Goal: Task Accomplishment & Management: Complete application form

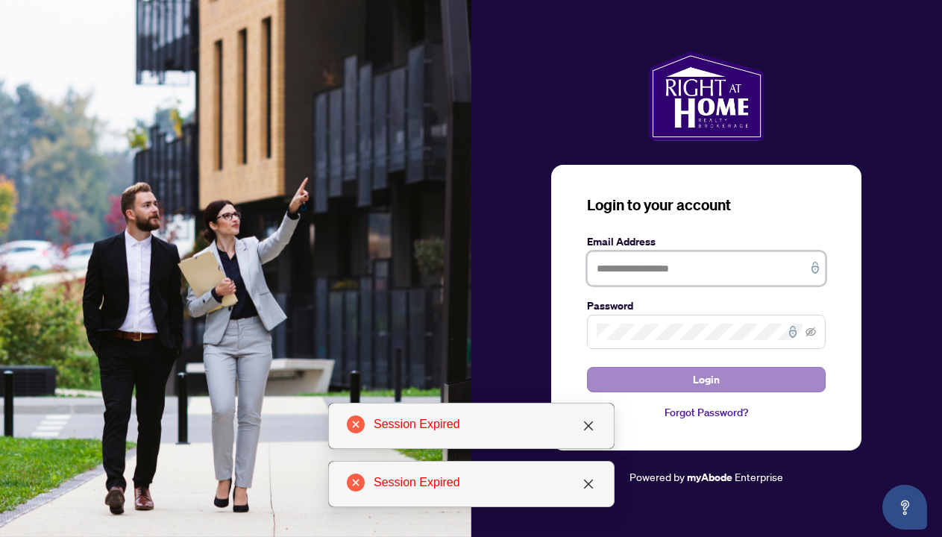
type input "**********"
click at [689, 382] on button "Login" at bounding box center [706, 379] width 239 height 25
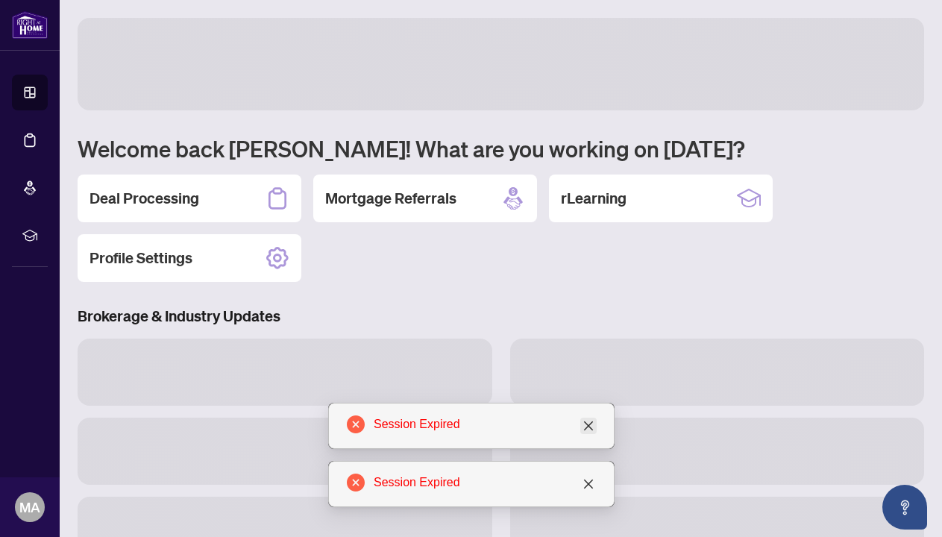
click at [595, 424] on link "Close" at bounding box center [589, 426] width 16 height 16
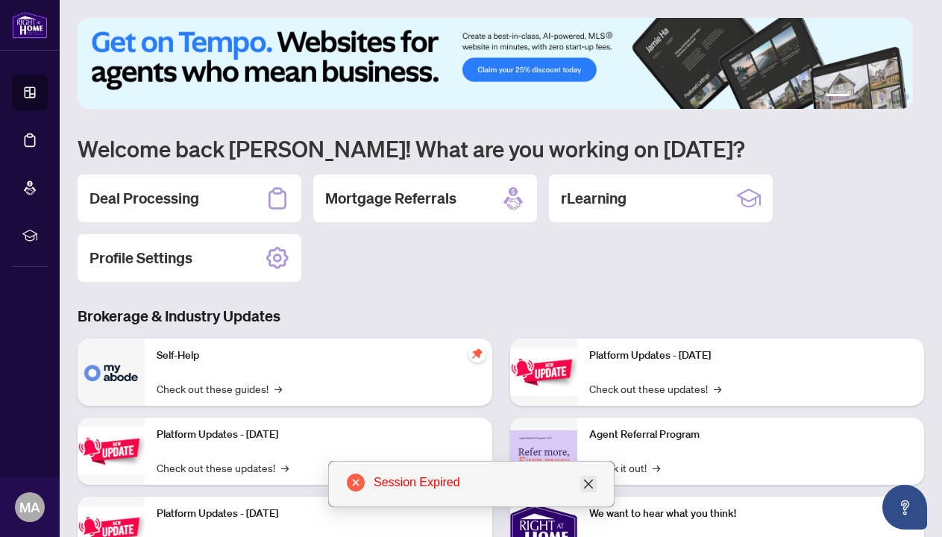
click at [590, 478] on icon "close" at bounding box center [589, 484] width 12 height 12
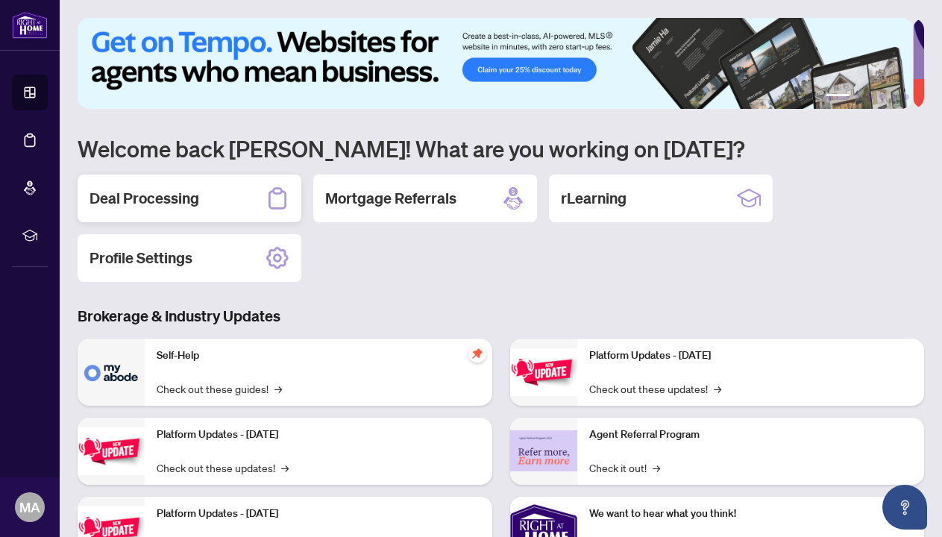
click at [234, 184] on div "Deal Processing" at bounding box center [190, 199] width 224 height 48
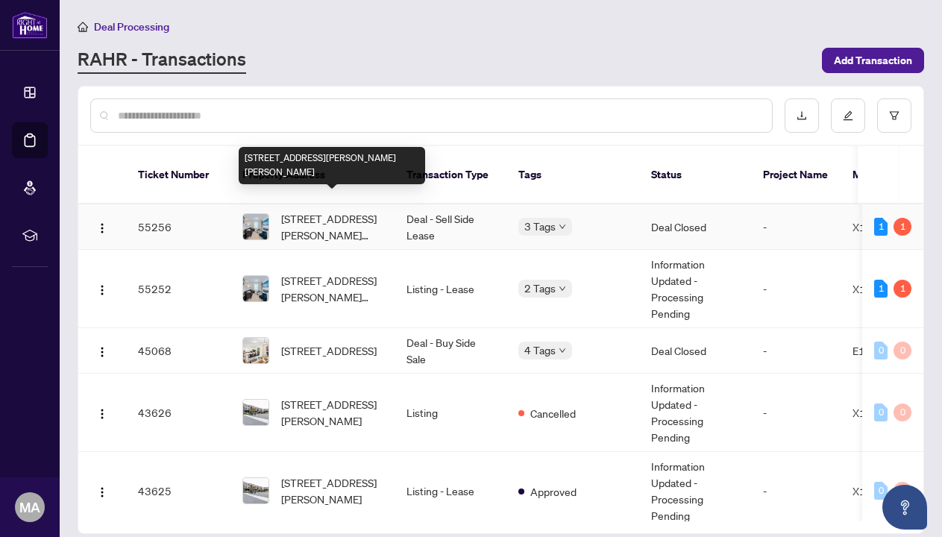
click at [319, 210] on span "[STREET_ADDRESS][PERSON_NAME][PERSON_NAME]" at bounding box center [331, 226] width 101 height 33
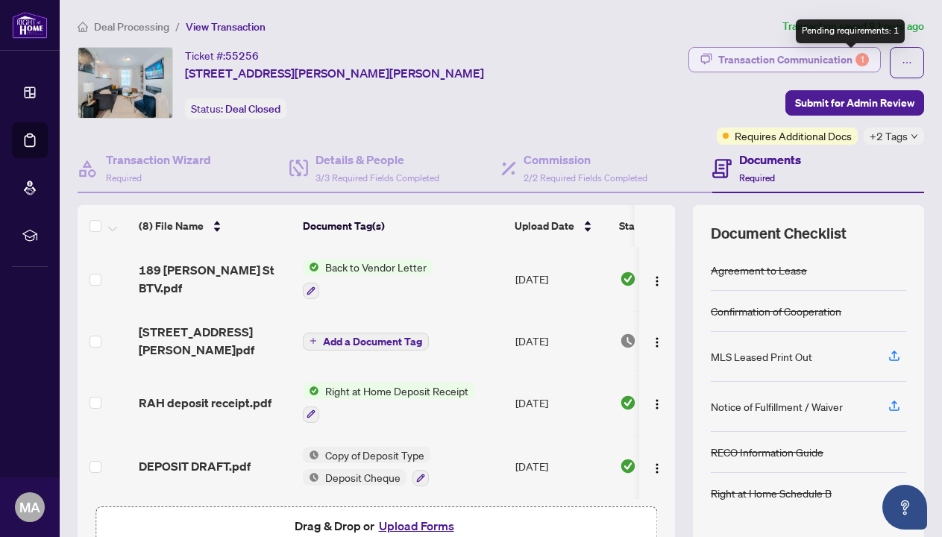
click at [856, 57] on div "1" at bounding box center [862, 59] width 13 height 13
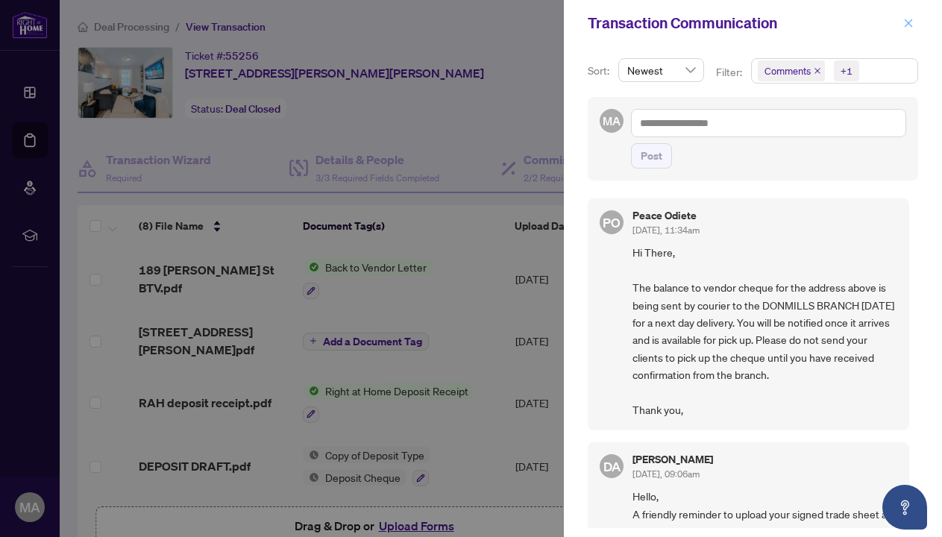
click at [910, 22] on icon "close" at bounding box center [909, 23] width 8 height 8
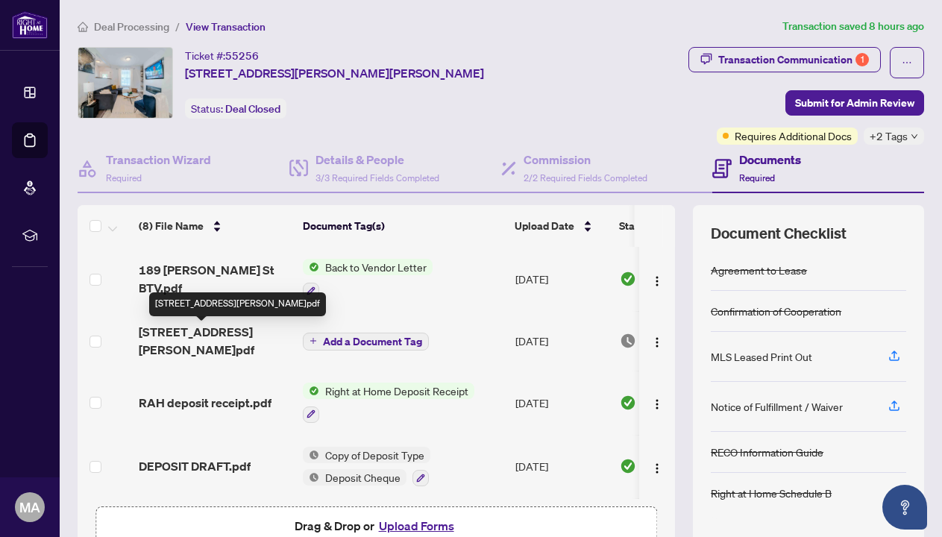
click at [231, 340] on span "[STREET_ADDRESS][PERSON_NAME]pdf" at bounding box center [215, 341] width 152 height 36
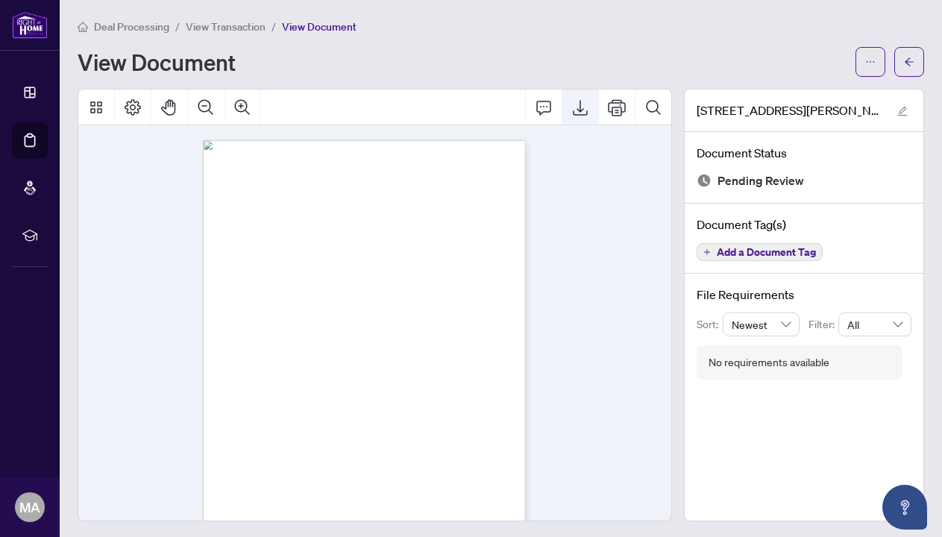
click at [573, 113] on icon "Export" at bounding box center [580, 108] width 15 height 16
click at [202, 23] on span "View Transaction" at bounding box center [226, 26] width 80 height 13
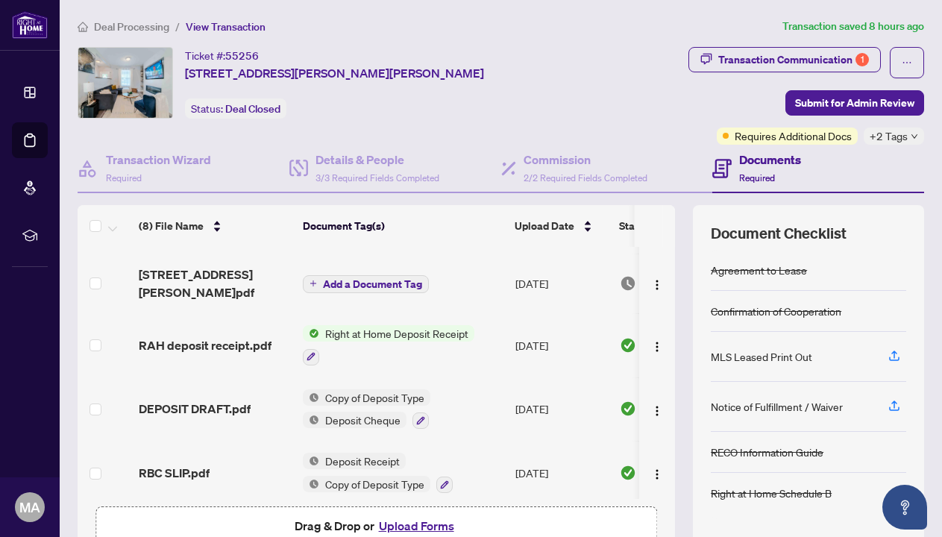
scroll to position [63, 0]
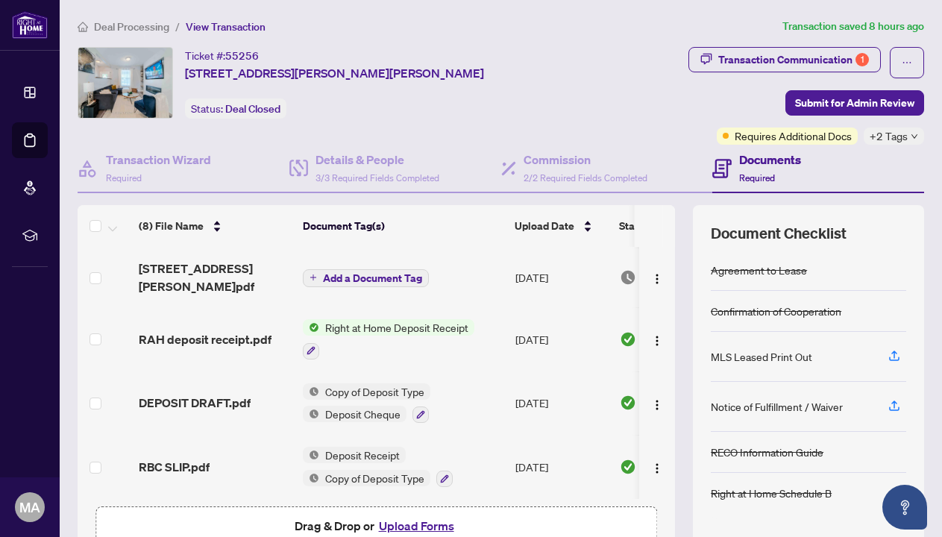
click at [402, 520] on button "Upload Forms" at bounding box center [417, 525] width 84 height 19
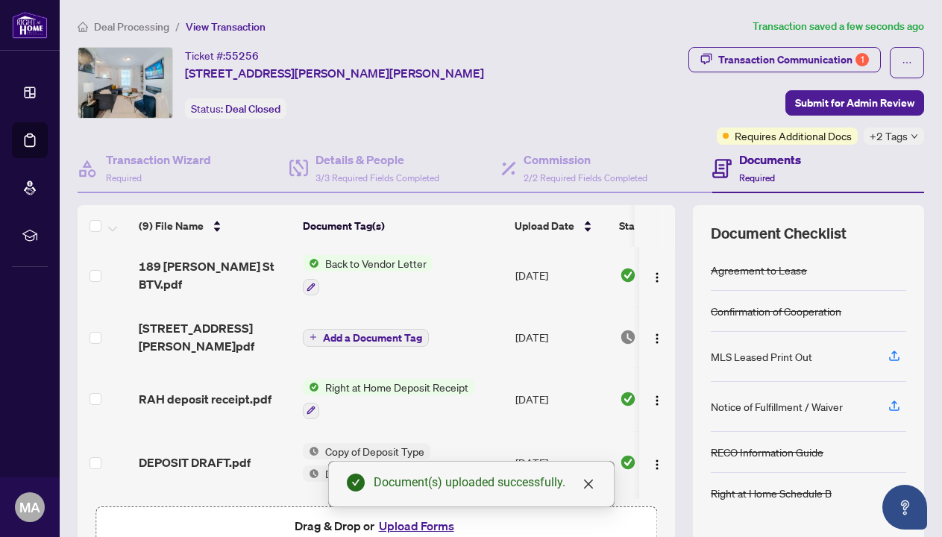
scroll to position [0, 0]
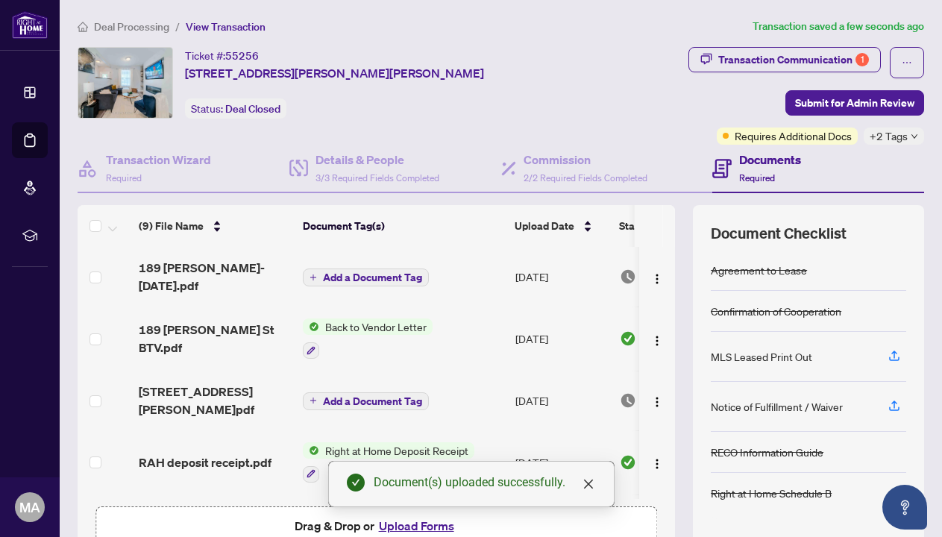
click at [407, 275] on span "Add a Document Tag" at bounding box center [372, 277] width 99 height 10
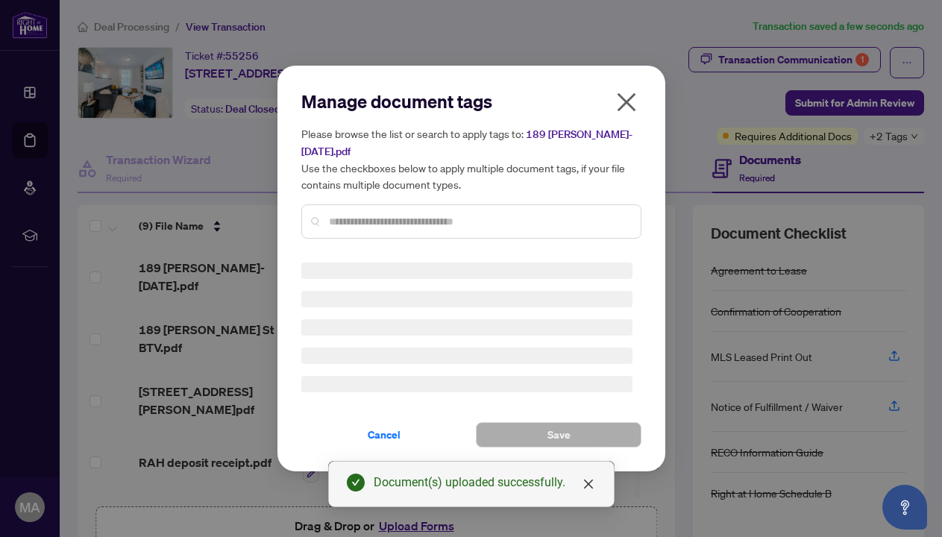
click at [411, 225] on div "Manage document tags Please browse the list or search to apply tags to: 189 [PE…" at bounding box center [471, 269] width 340 height 358
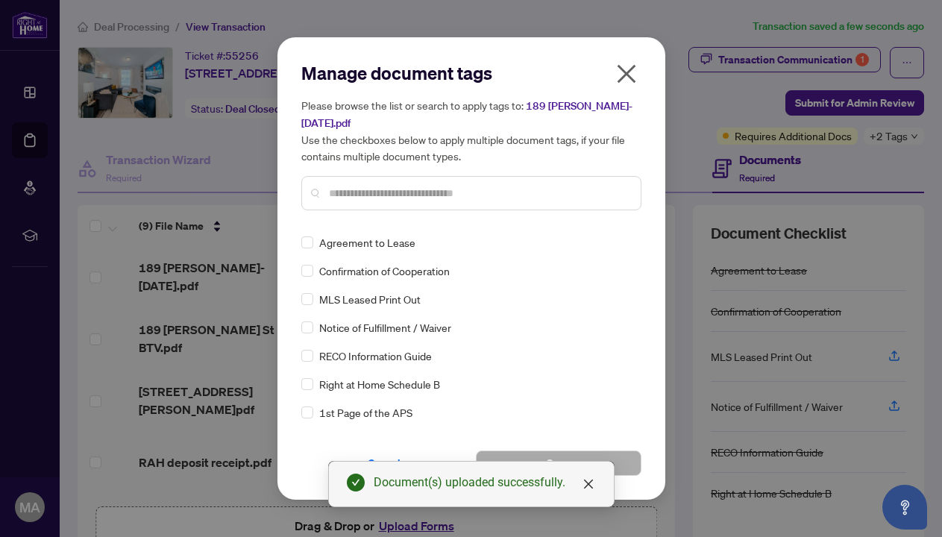
click at [400, 196] on input "text" at bounding box center [479, 193] width 300 height 16
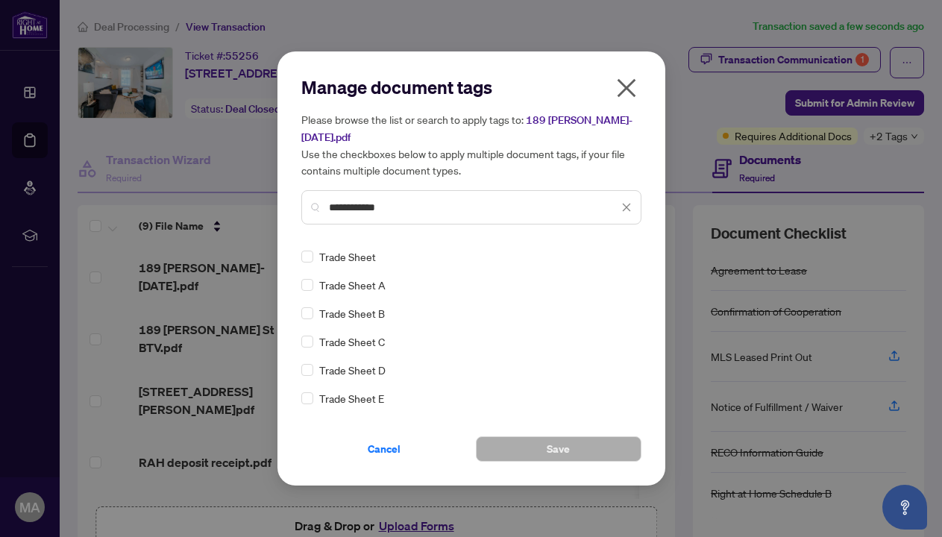
type input "**********"
click at [550, 454] on span "Save" at bounding box center [558, 449] width 23 height 24
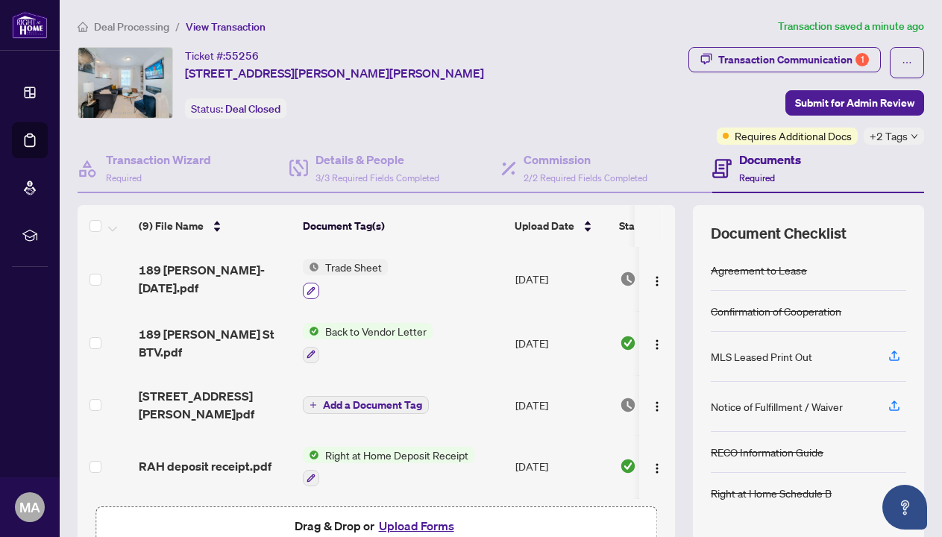
click at [309, 290] on icon "button" at bounding box center [311, 291] width 9 height 9
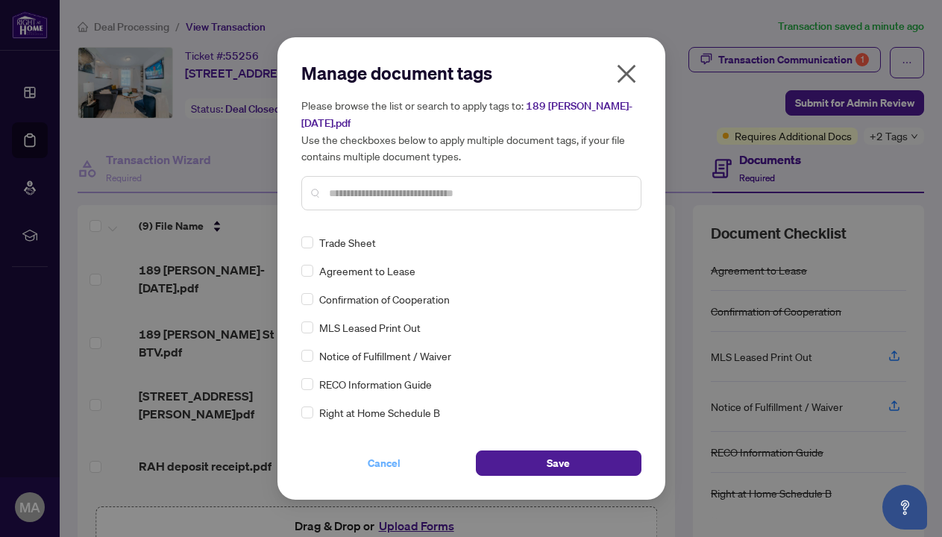
click at [403, 460] on button "Cancel" at bounding box center [384, 463] width 166 height 25
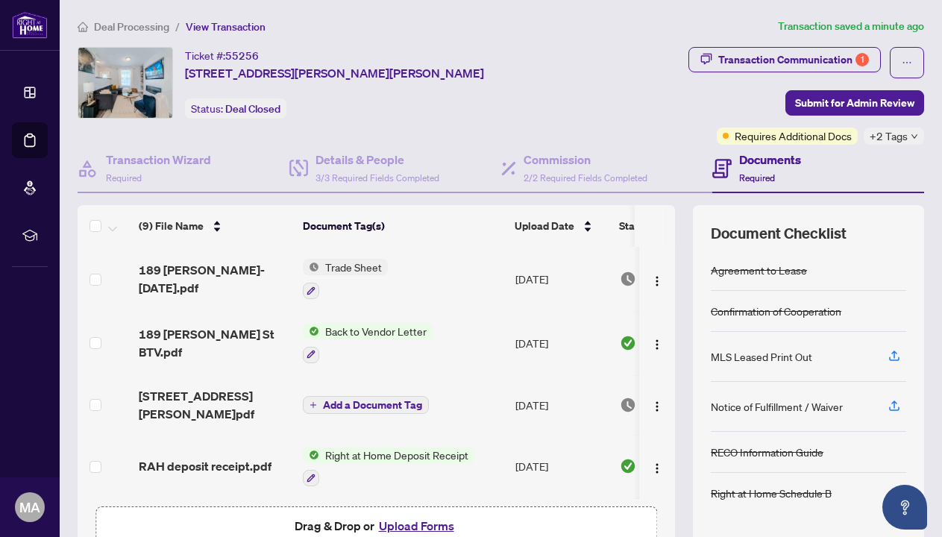
click at [368, 265] on span "Trade Sheet" at bounding box center [353, 267] width 69 height 16
click at [356, 338] on span "Trade Sheet" at bounding box center [345, 341] width 164 height 16
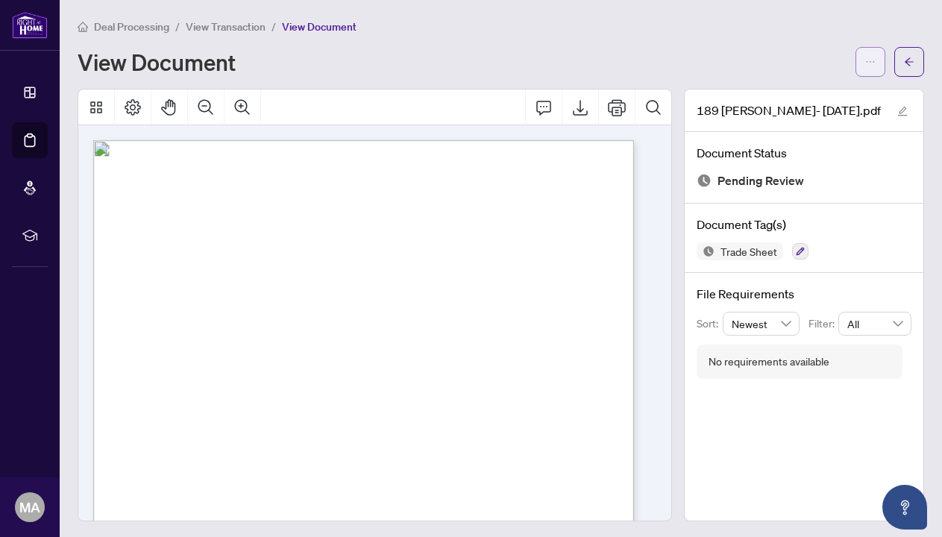
click at [866, 55] on span "button" at bounding box center [871, 62] width 10 height 24
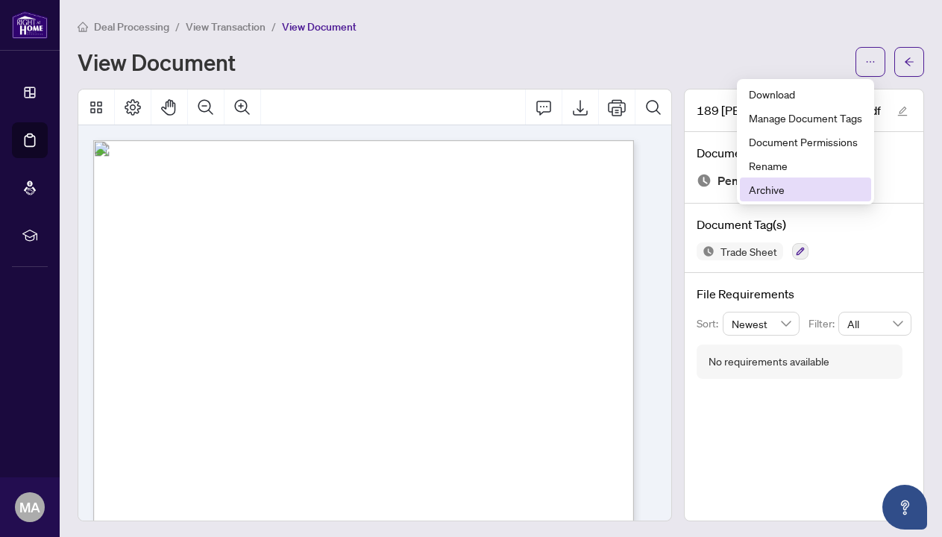
click at [781, 193] on span "Archive" at bounding box center [805, 189] width 113 height 16
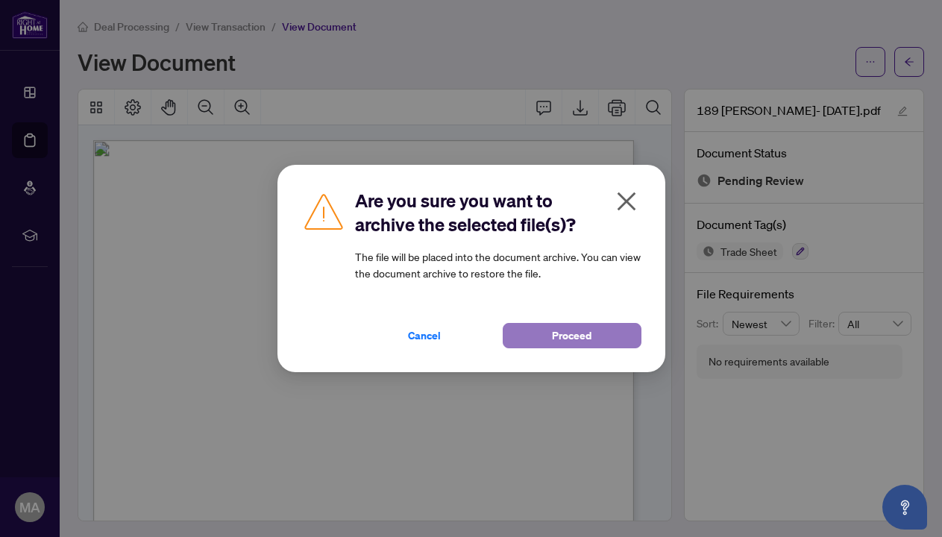
click at [560, 333] on span "Proceed" at bounding box center [572, 336] width 40 height 24
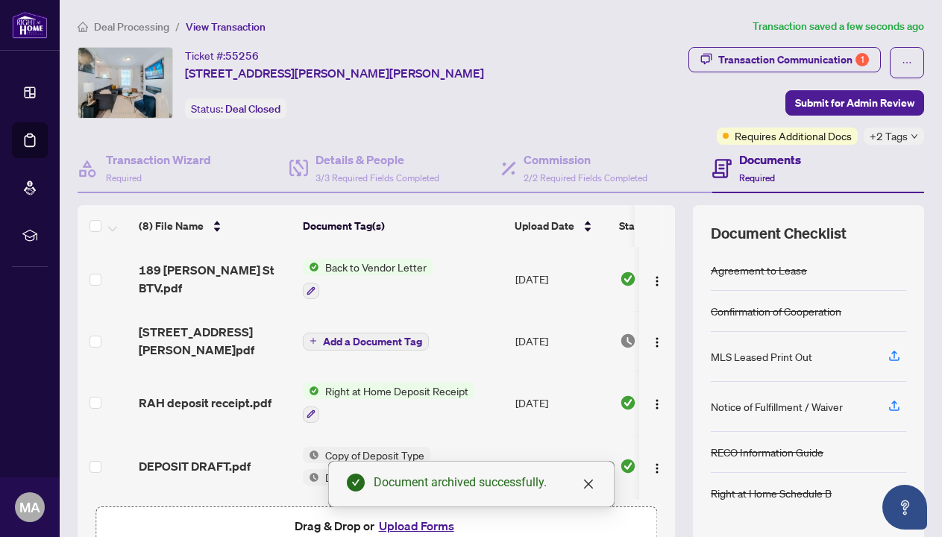
click at [401, 529] on button "Upload Forms" at bounding box center [417, 525] width 84 height 19
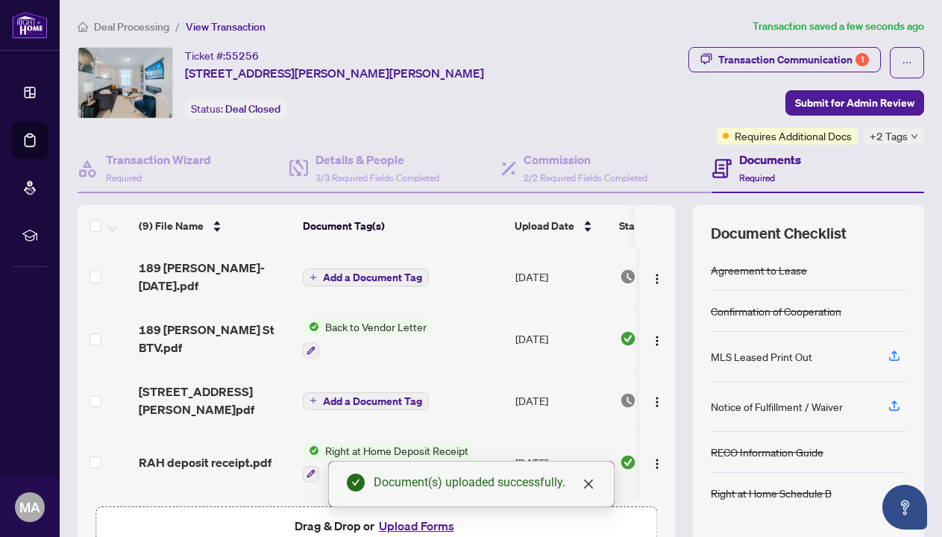
click at [398, 269] on button "Add a Document Tag" at bounding box center [366, 278] width 126 height 18
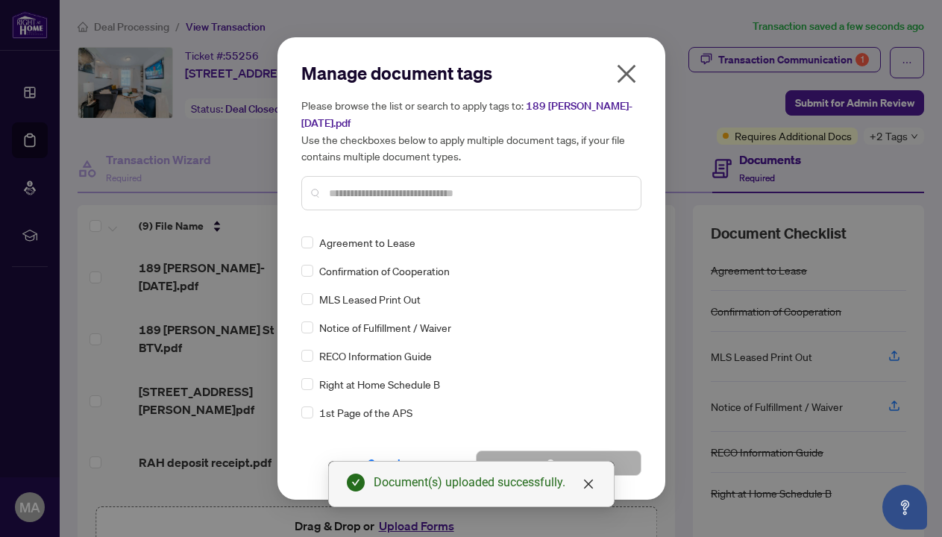
click at [414, 229] on div "Manage document tags Please browse the list or search to apply tags to: 189 [PE…" at bounding box center [471, 268] width 340 height 415
click at [422, 198] on input "text" at bounding box center [479, 193] width 300 height 16
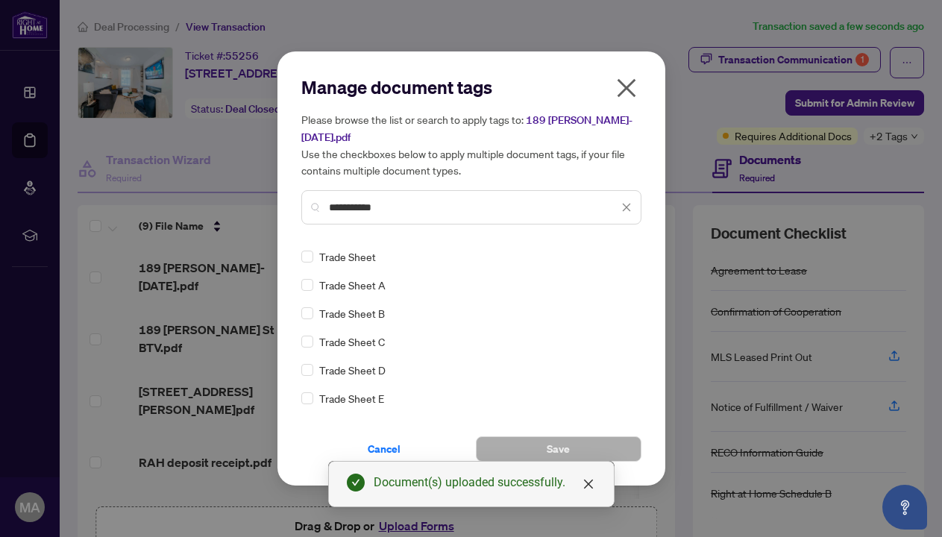
type input "**********"
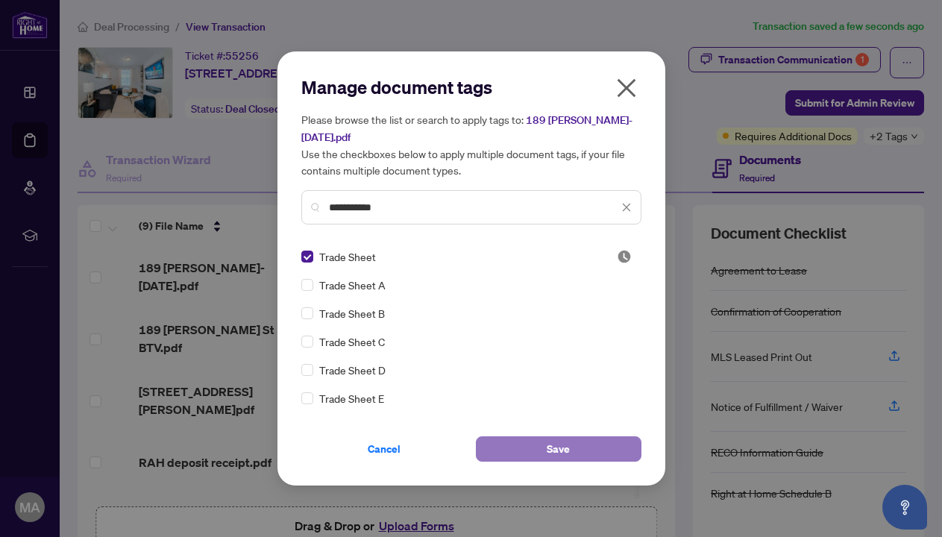
click at [526, 442] on button "Save" at bounding box center [559, 449] width 166 height 25
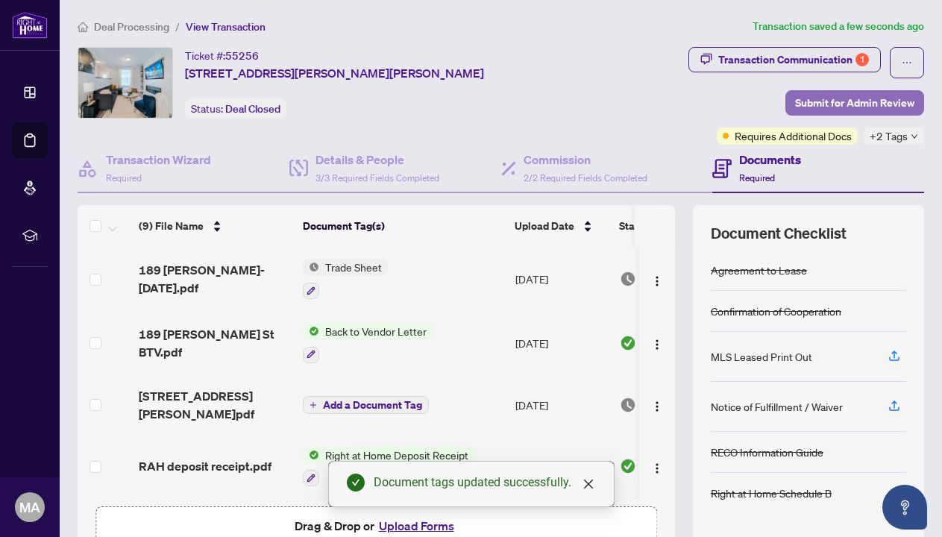
click at [817, 104] on span "Submit for Admin Review" at bounding box center [854, 103] width 119 height 24
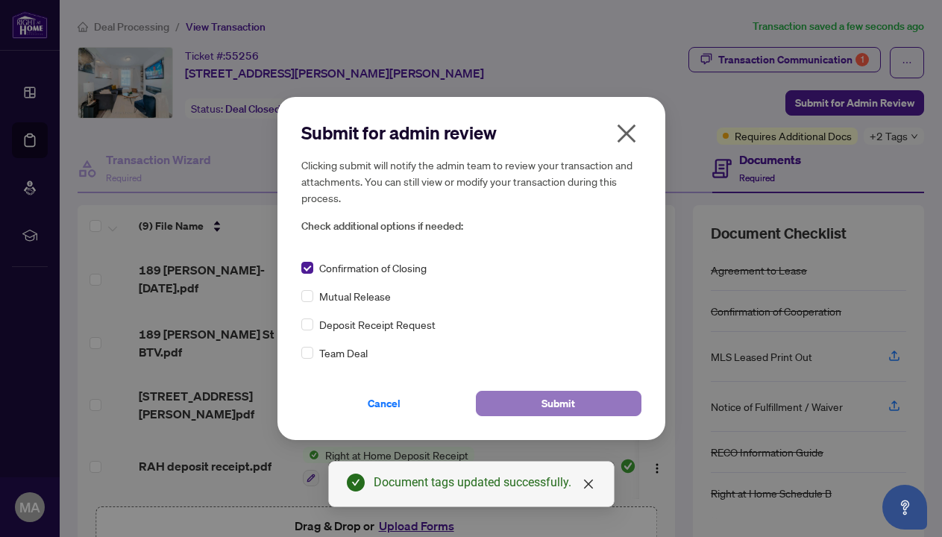
click at [510, 401] on button "Submit" at bounding box center [559, 403] width 166 height 25
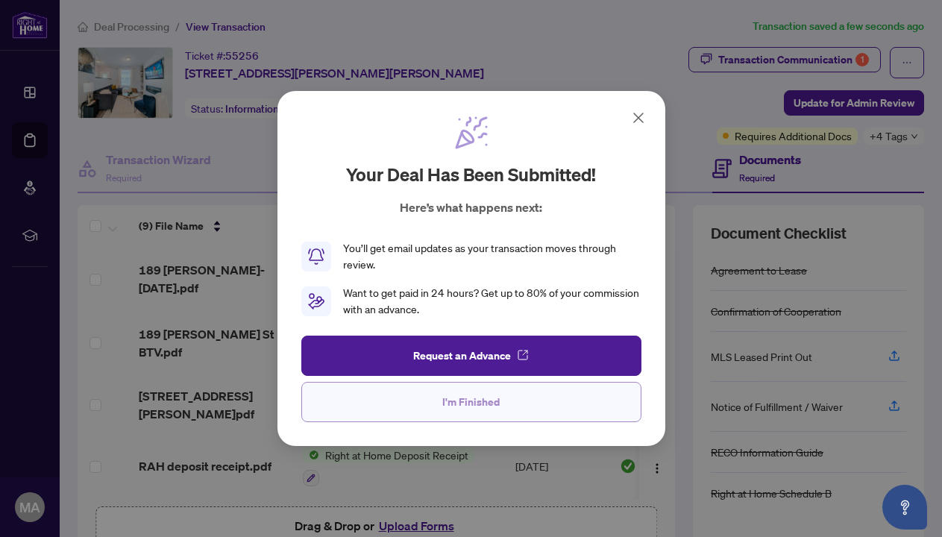
click at [494, 404] on span "I'm Finished" at bounding box center [471, 402] width 57 height 24
